Goal: Communication & Community: Participate in discussion

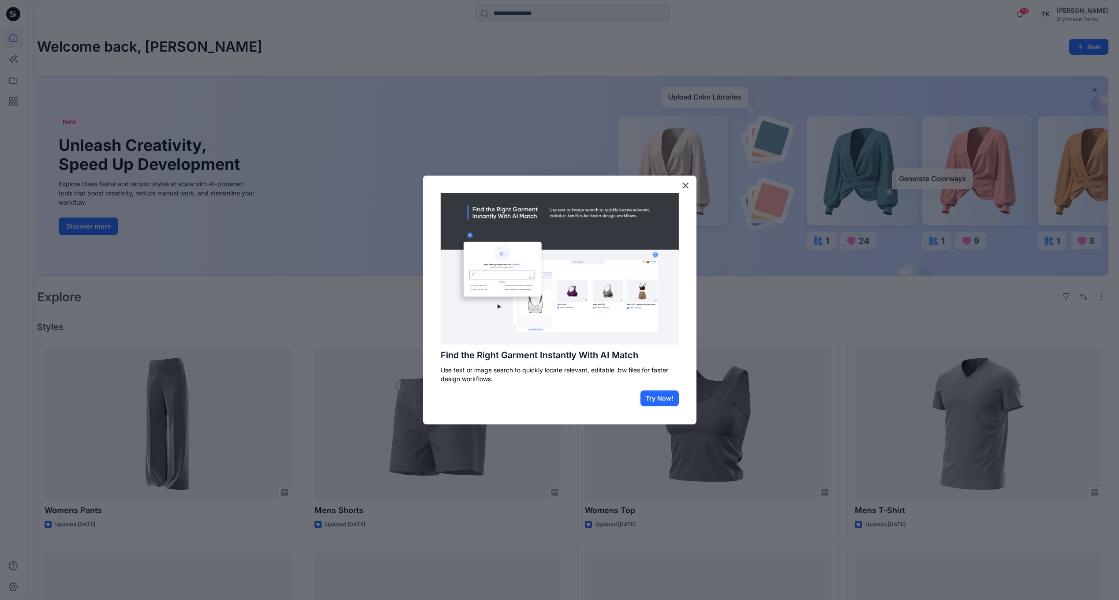
click at [776, 286] on div at bounding box center [559, 300] width 1119 height 600
click at [683, 184] on button "×" at bounding box center [685, 185] width 8 height 14
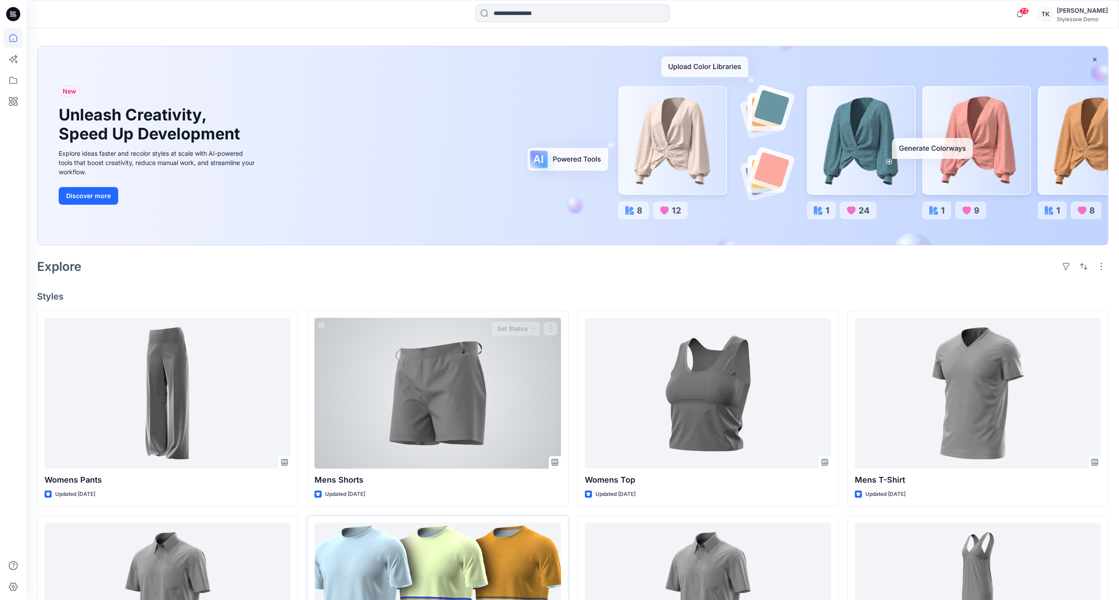
scroll to position [265, 0]
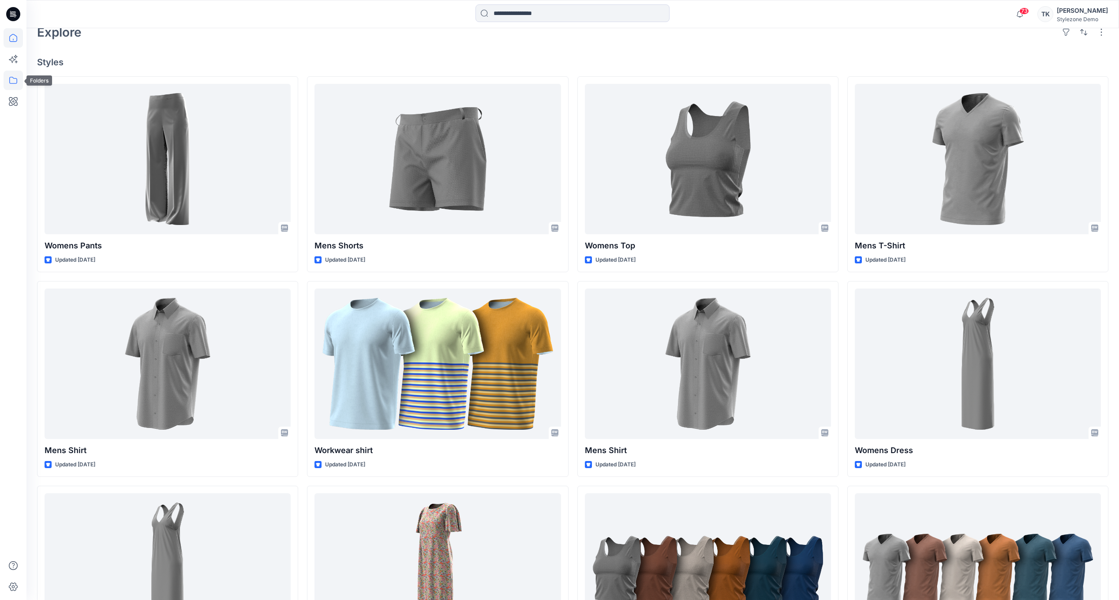
click at [15, 77] on icon at bounding box center [13, 80] width 19 height 19
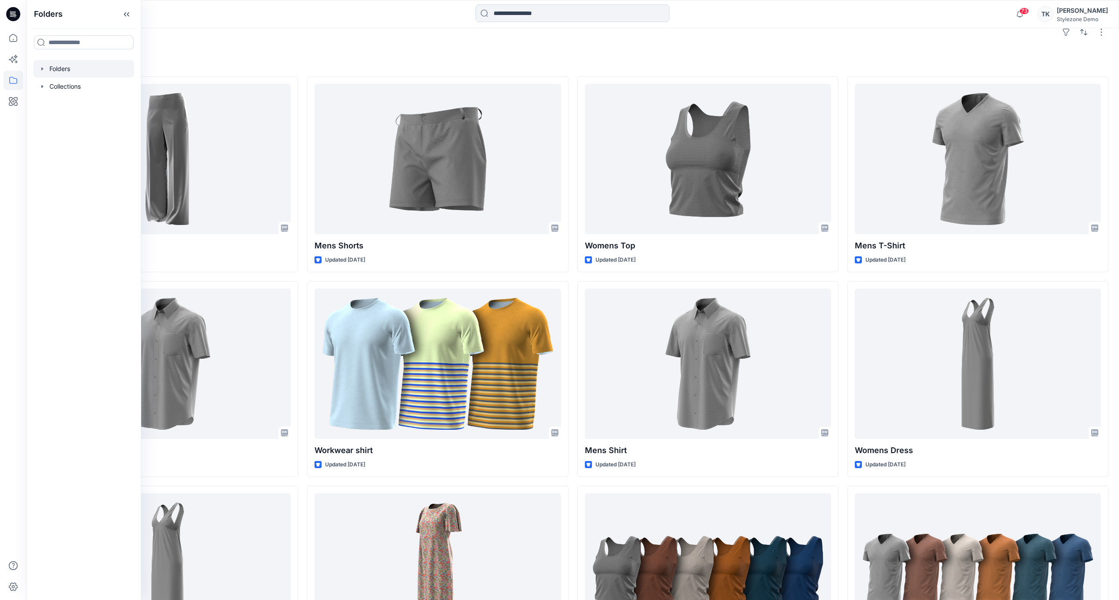
click at [87, 68] on div at bounding box center [84, 69] width 101 height 18
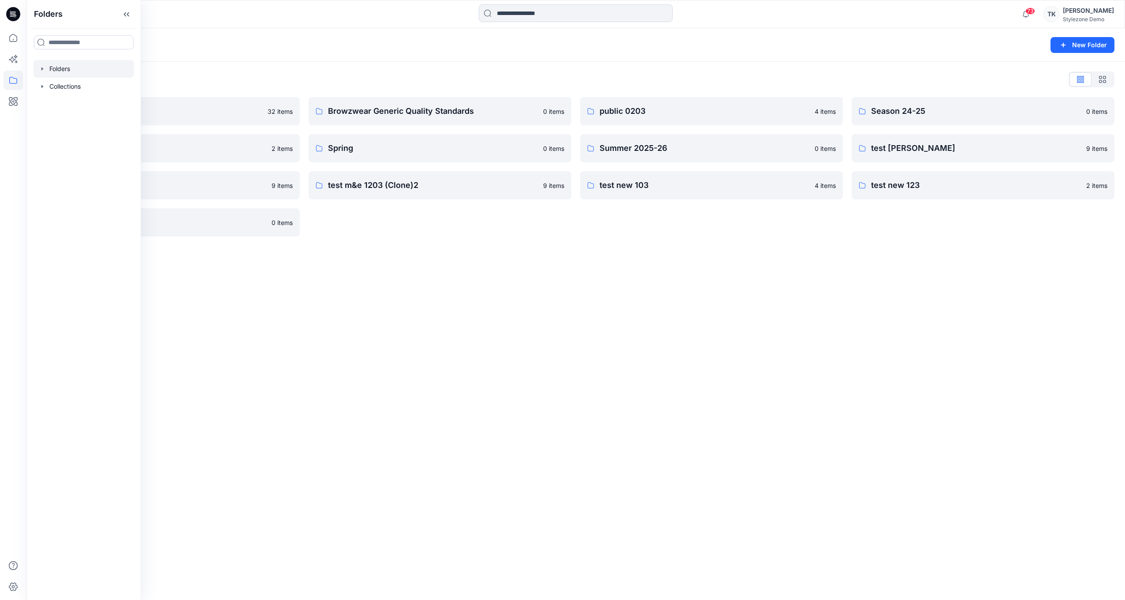
click at [350, 84] on div "Folders List" at bounding box center [576, 79] width 1078 height 14
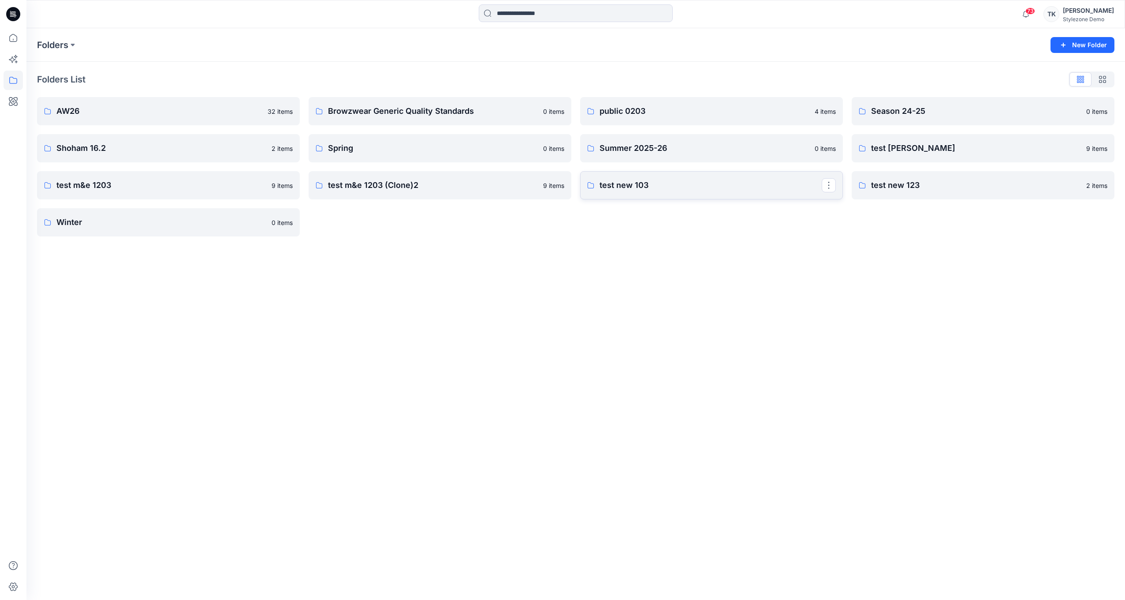
click at [738, 181] on p "test new 103" at bounding box center [711, 185] width 222 height 12
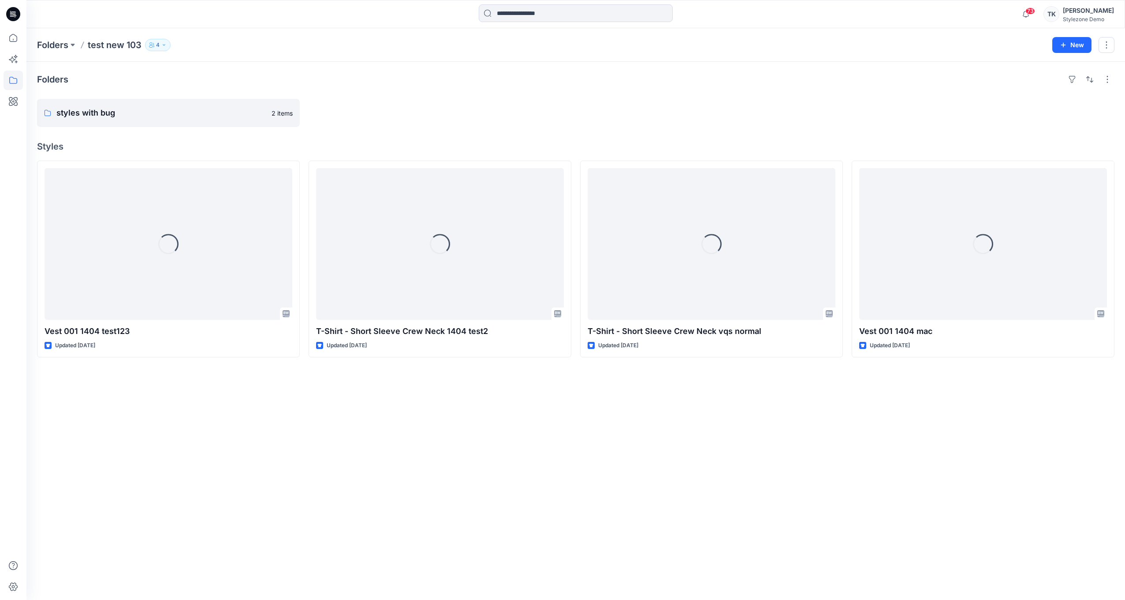
click at [152, 50] on button "4" at bounding box center [158, 45] width 26 height 12
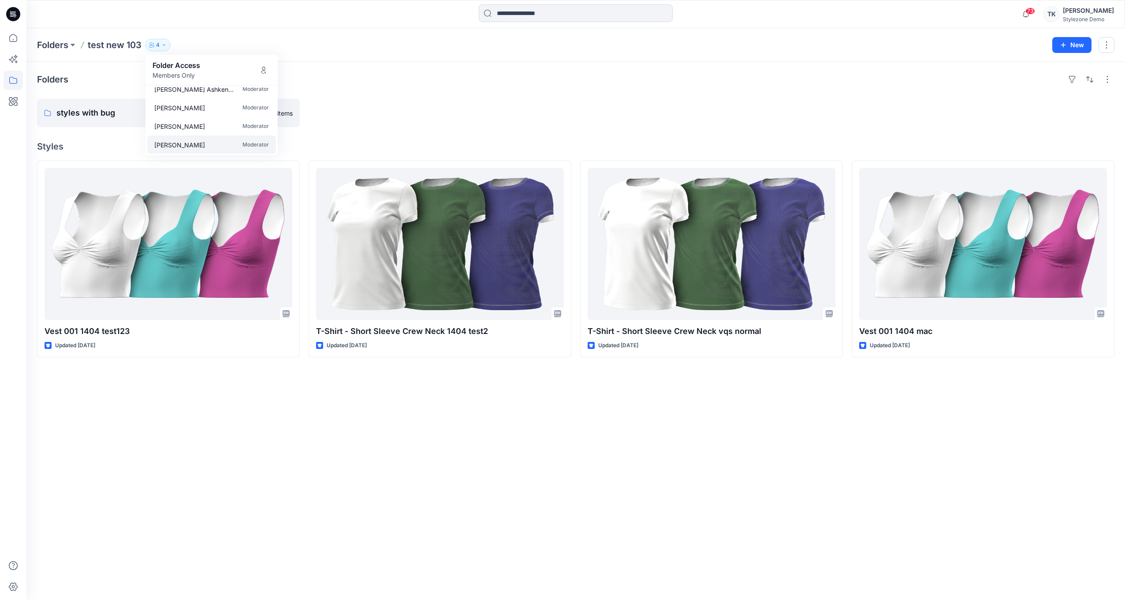
scroll to position [8, 0]
click at [442, 110] on div at bounding box center [440, 113] width 263 height 28
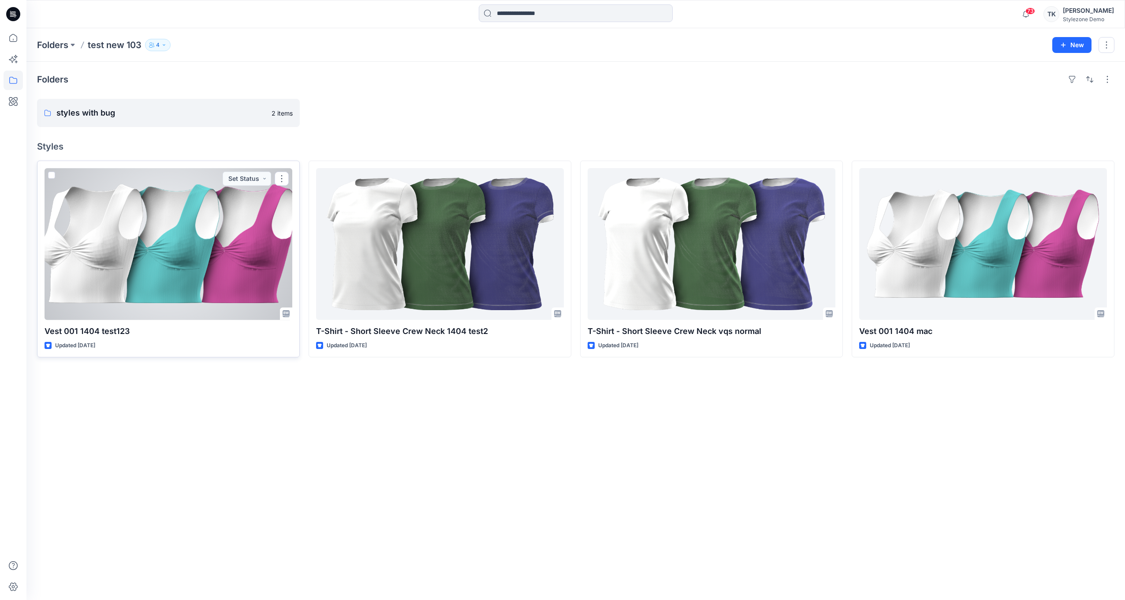
click at [251, 228] on div at bounding box center [169, 244] width 248 height 152
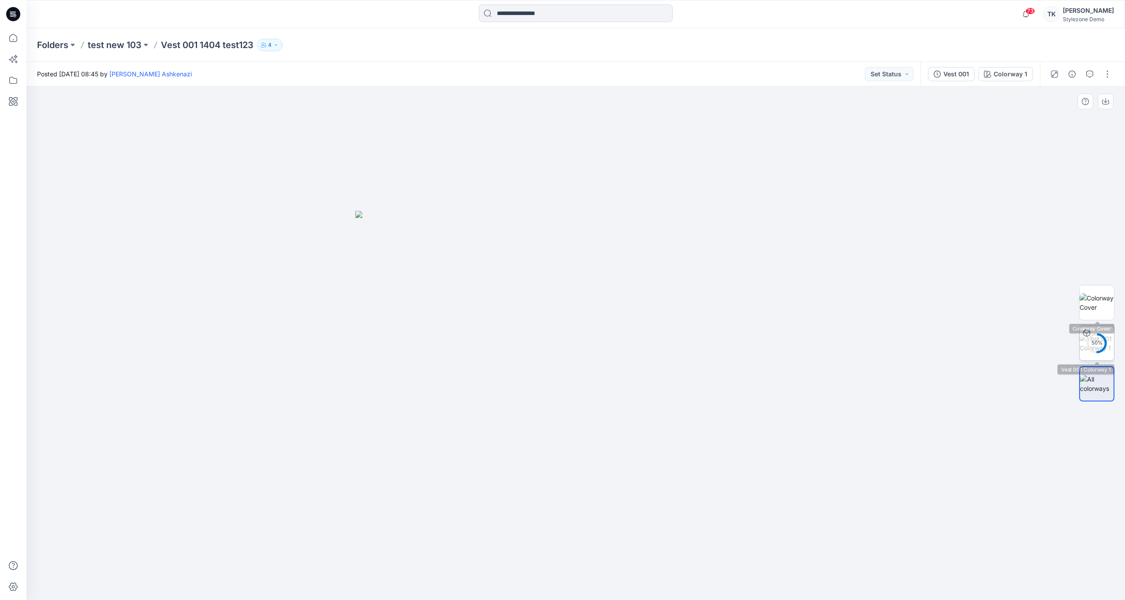
click at [1099, 349] on circle at bounding box center [1097, 343] width 18 height 18
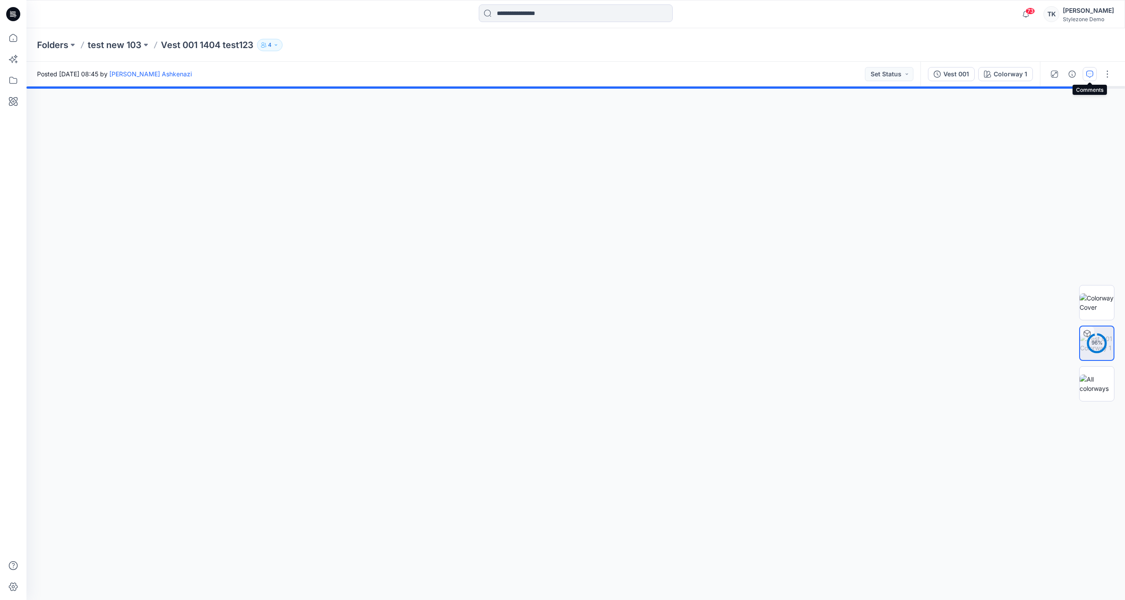
click at [1087, 75] on icon "button" at bounding box center [1090, 74] width 7 height 7
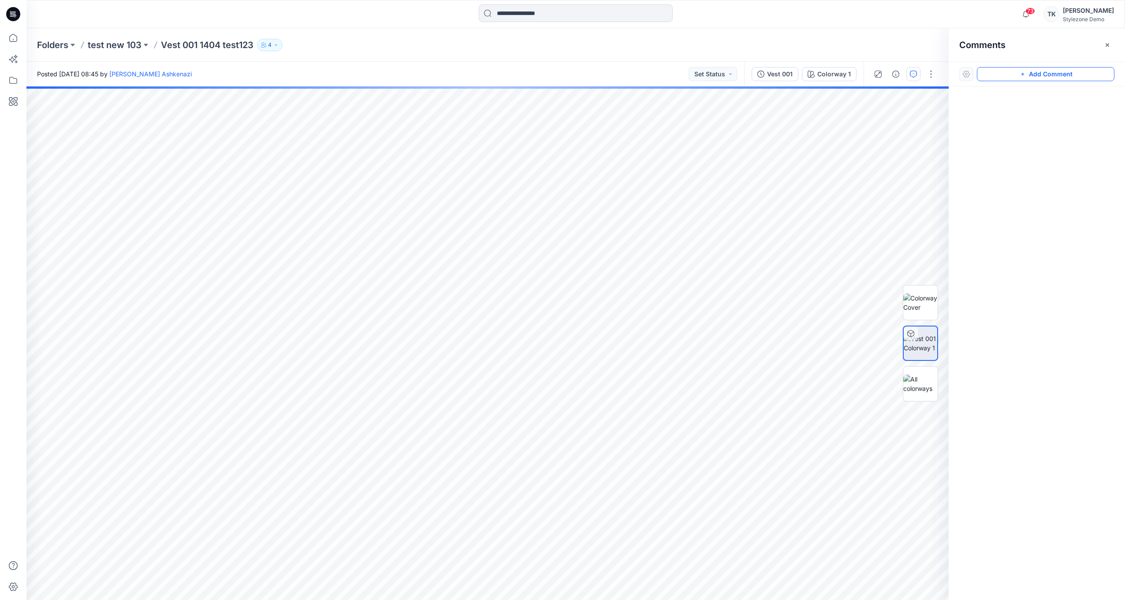
click at [1026, 77] on icon "button" at bounding box center [1023, 74] width 7 height 7
click at [554, 206] on textarea at bounding box center [547, 199] width 145 height 35
type textarea "******"
click at [597, 228] on button "Post" at bounding box center [600, 231] width 24 height 14
